Goal: Ask a question: Seek information or help from site administrators or community

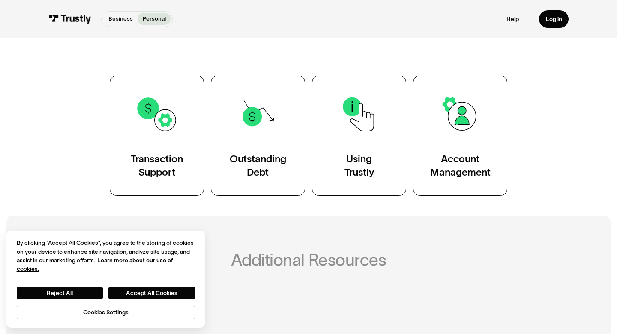
scroll to position [141, 0]
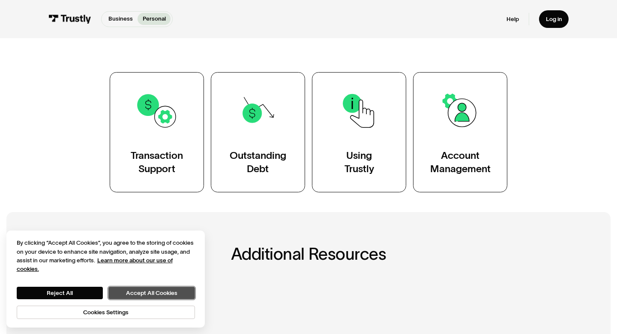
click at [140, 289] on button "Accept All Cookies" at bounding box center [151, 292] width 86 height 12
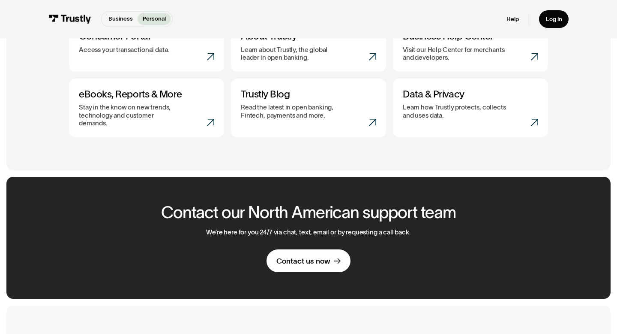
scroll to position [473, 0]
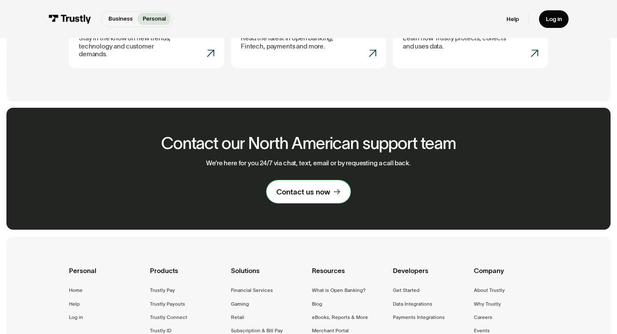
click at [330, 187] on div "Contact us now" at bounding box center [304, 192] width 54 height 10
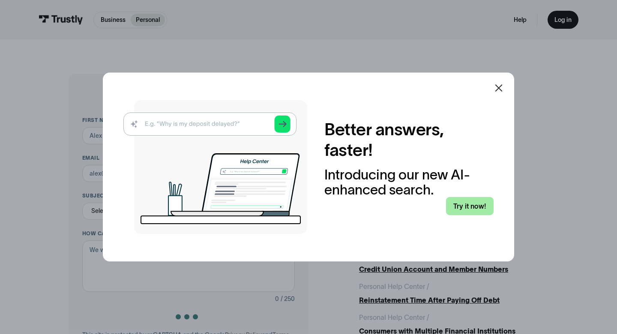
click at [479, 210] on link "Try it now!" at bounding box center [470, 206] width 48 height 18
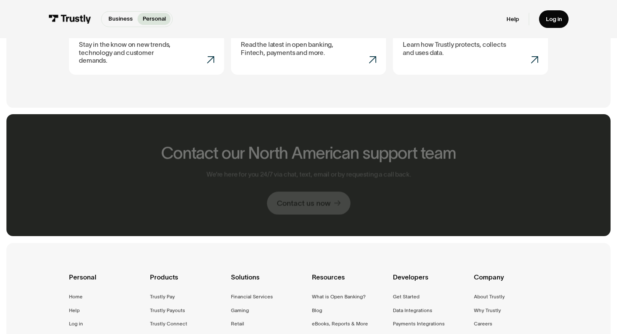
scroll to position [508, 0]
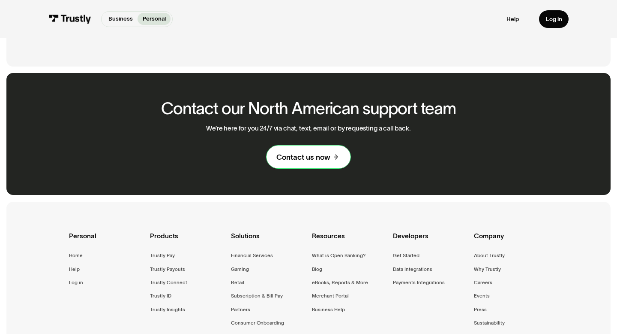
click at [321, 152] on div "Contact us now" at bounding box center [304, 157] width 54 height 10
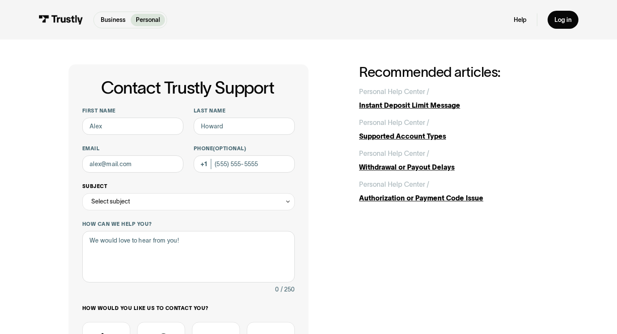
scroll to position [9, 0]
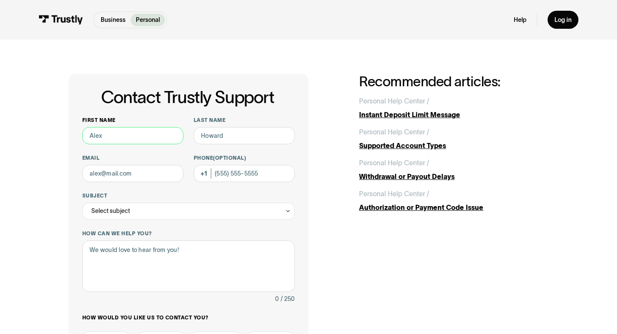
click at [159, 133] on input "First name" at bounding box center [132, 135] width 101 height 17
type input "myles"
type input "smith"
click at [143, 174] on input "Email" at bounding box center [132, 173] width 101 height 17
type input "smithmyles7@gmail.com"
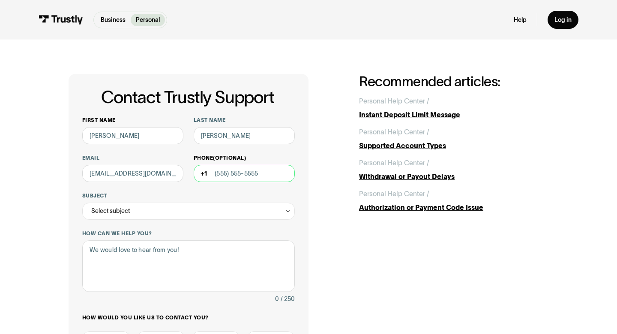
click at [236, 174] on input "Phone (Optional)" at bounding box center [244, 173] width 101 height 17
type input "(213) 945-1207"
click at [181, 214] on div "Select subject" at bounding box center [188, 210] width 213 height 17
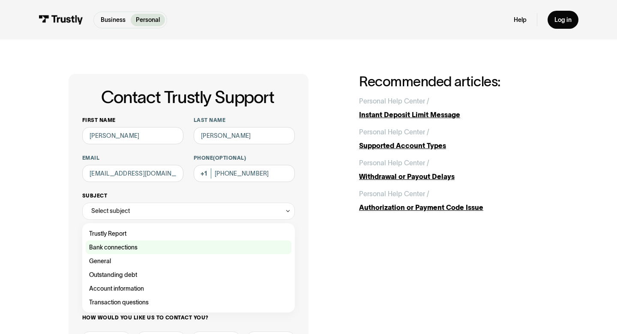
click at [184, 242] on div "Contact Trustly Support" at bounding box center [189, 247] width 206 height 14
type input "**********"
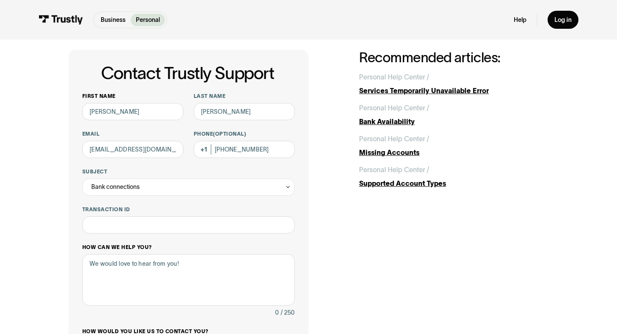
scroll to position [25, 0]
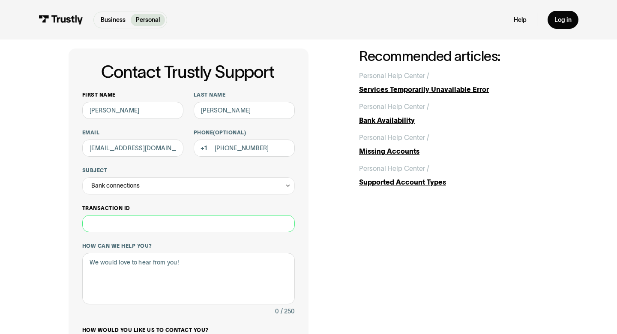
click at [173, 226] on input "Transaction ID" at bounding box center [188, 223] width 213 height 17
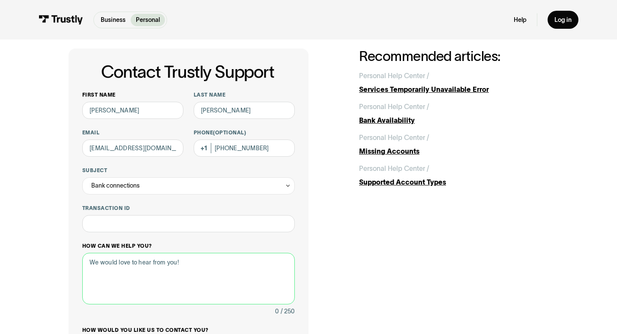
click at [175, 284] on textarea "How can we help you?" at bounding box center [188, 278] width 213 height 51
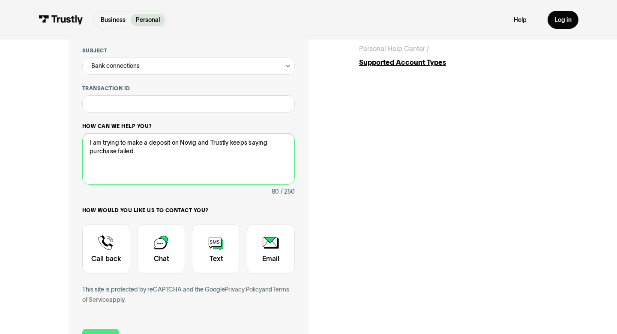
scroll to position [146, 0]
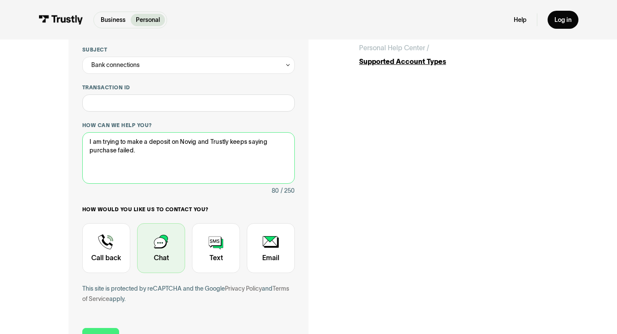
type textarea "I am trying to make a deposit on Novig and Trustly keeps saying purchase failed."
click at [167, 248] on div "Contact Trustly Support" at bounding box center [161, 248] width 48 height 50
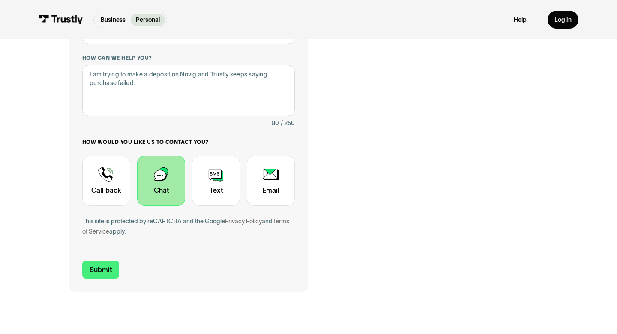
scroll to position [214, 0]
click at [103, 264] on input "Submit" at bounding box center [100, 268] width 37 height 18
type input "+12139451207"
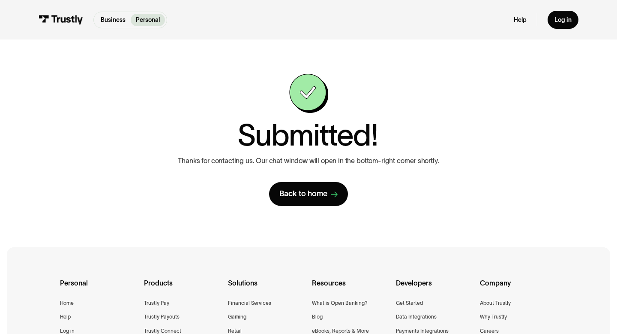
scroll to position [10, 0]
